Goal: Find specific page/section: Find specific page/section

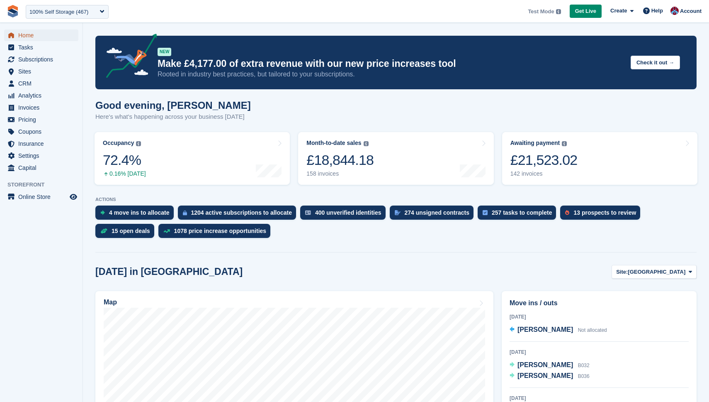
click at [19, 38] on span "Home" at bounding box center [43, 35] width 50 height 12
click at [31, 197] on span "Online Store" at bounding box center [43, 197] width 50 height 12
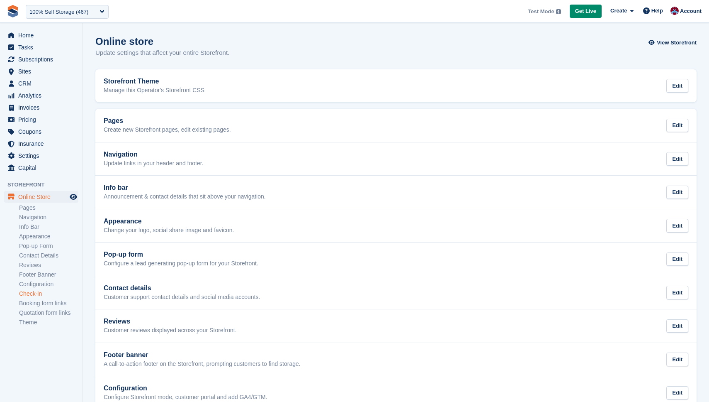
click at [32, 292] on link "Check-in" at bounding box center [48, 294] width 59 height 8
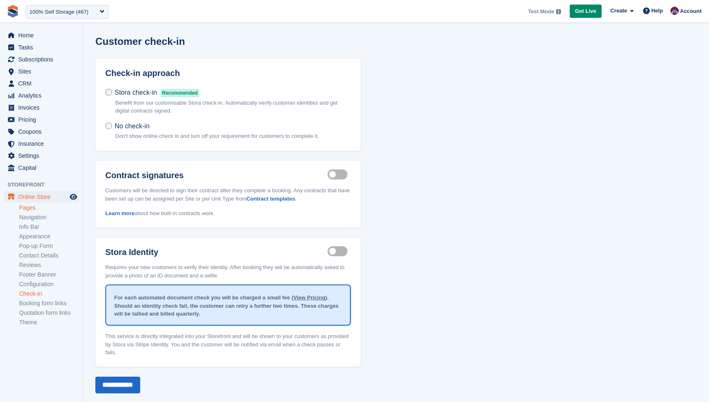
click at [27, 204] on link "Pages" at bounding box center [48, 208] width 59 height 8
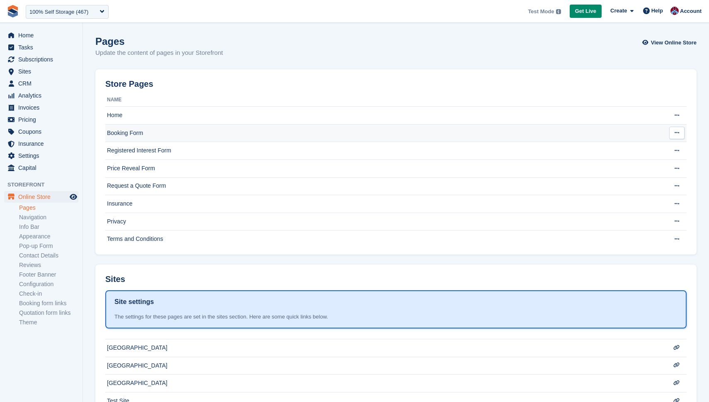
click at [139, 135] on td "Booking Form" at bounding box center [381, 133] width 552 height 18
